Goal: Information Seeking & Learning: Learn about a topic

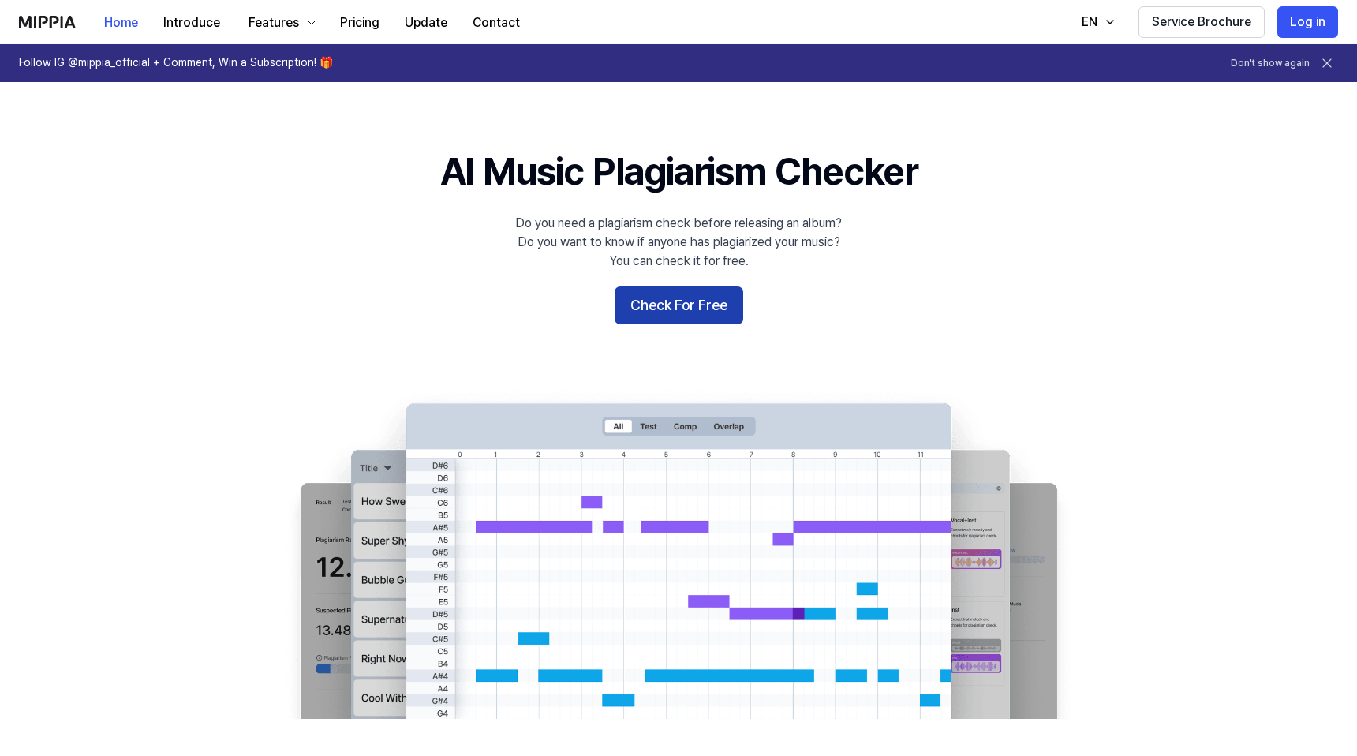
click at [711, 320] on button "Check For Free" at bounding box center [679, 305] width 129 height 38
click at [278, 24] on div "Features" at bounding box center [273, 22] width 57 height 19
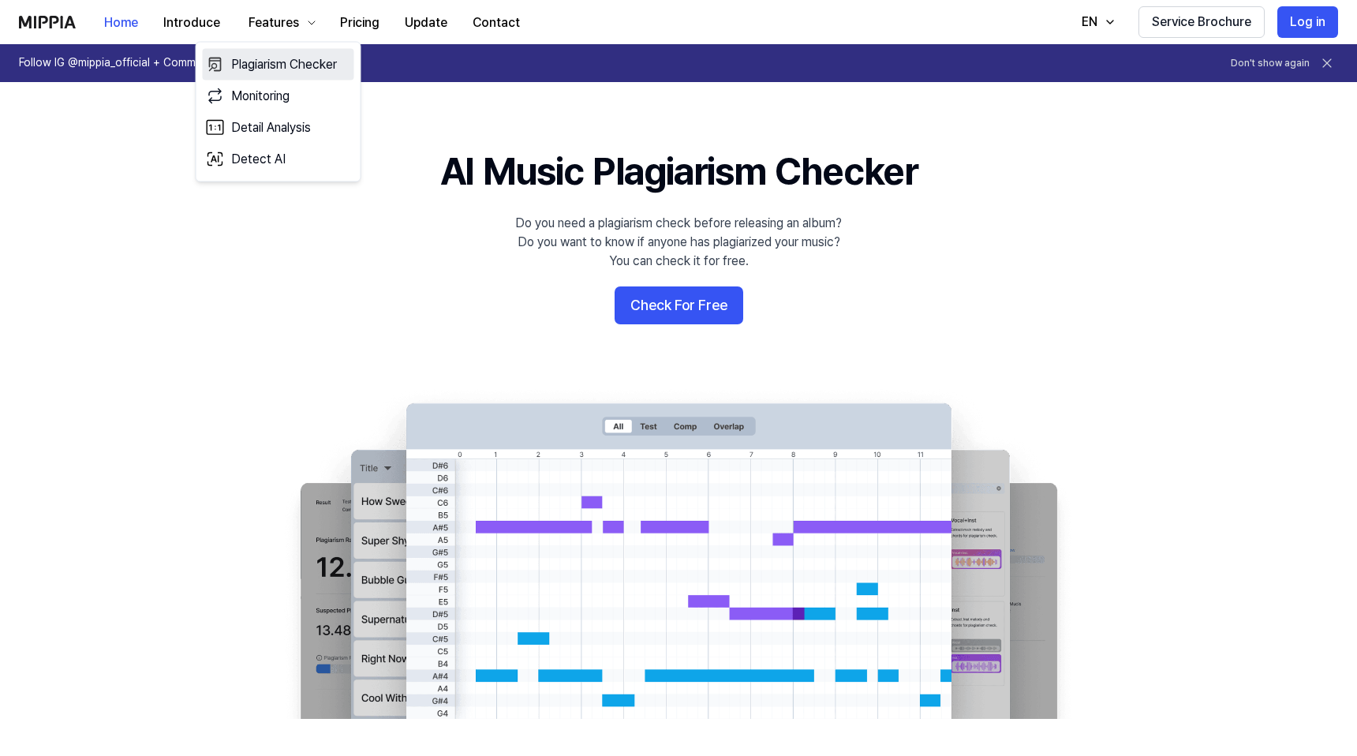
click at [267, 58] on link "Plagiarism Checker" at bounding box center [279, 65] width 152 height 32
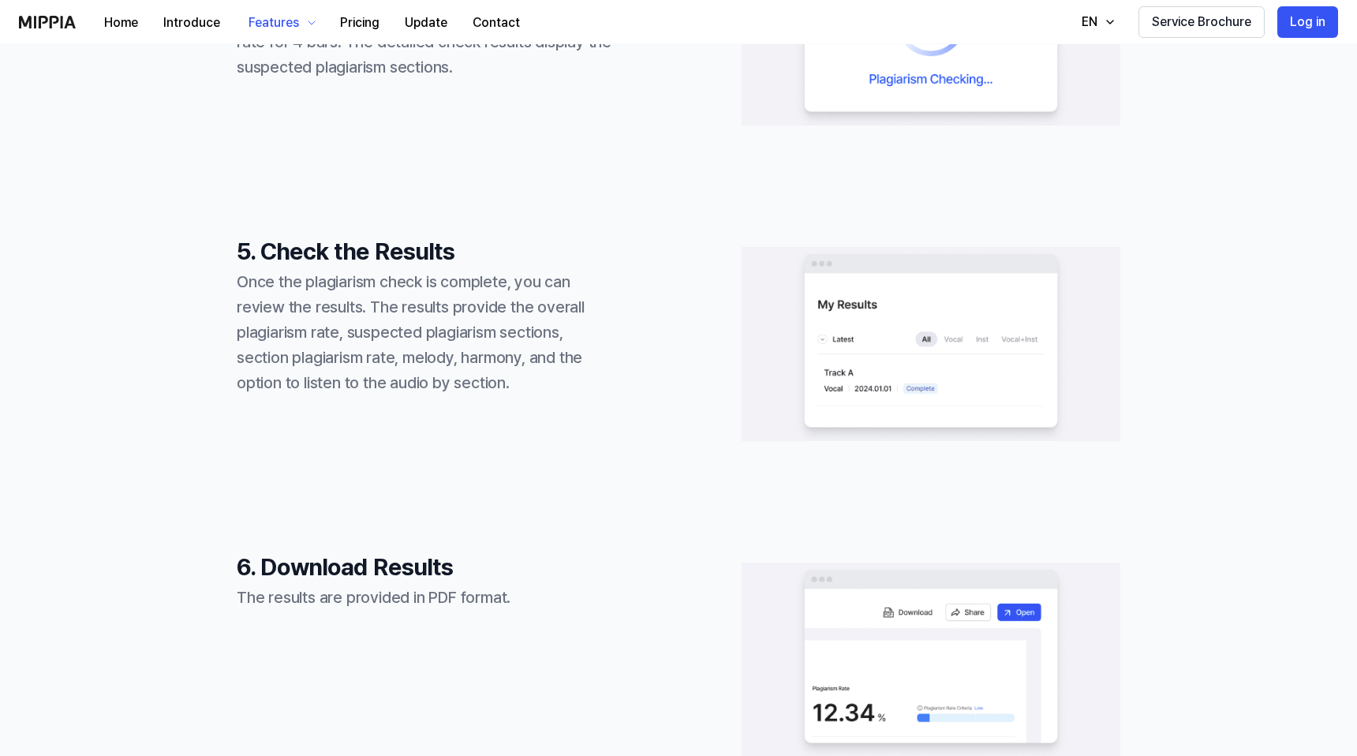
scroll to position [1607, 0]
